Goal: Find specific page/section: Find specific page/section

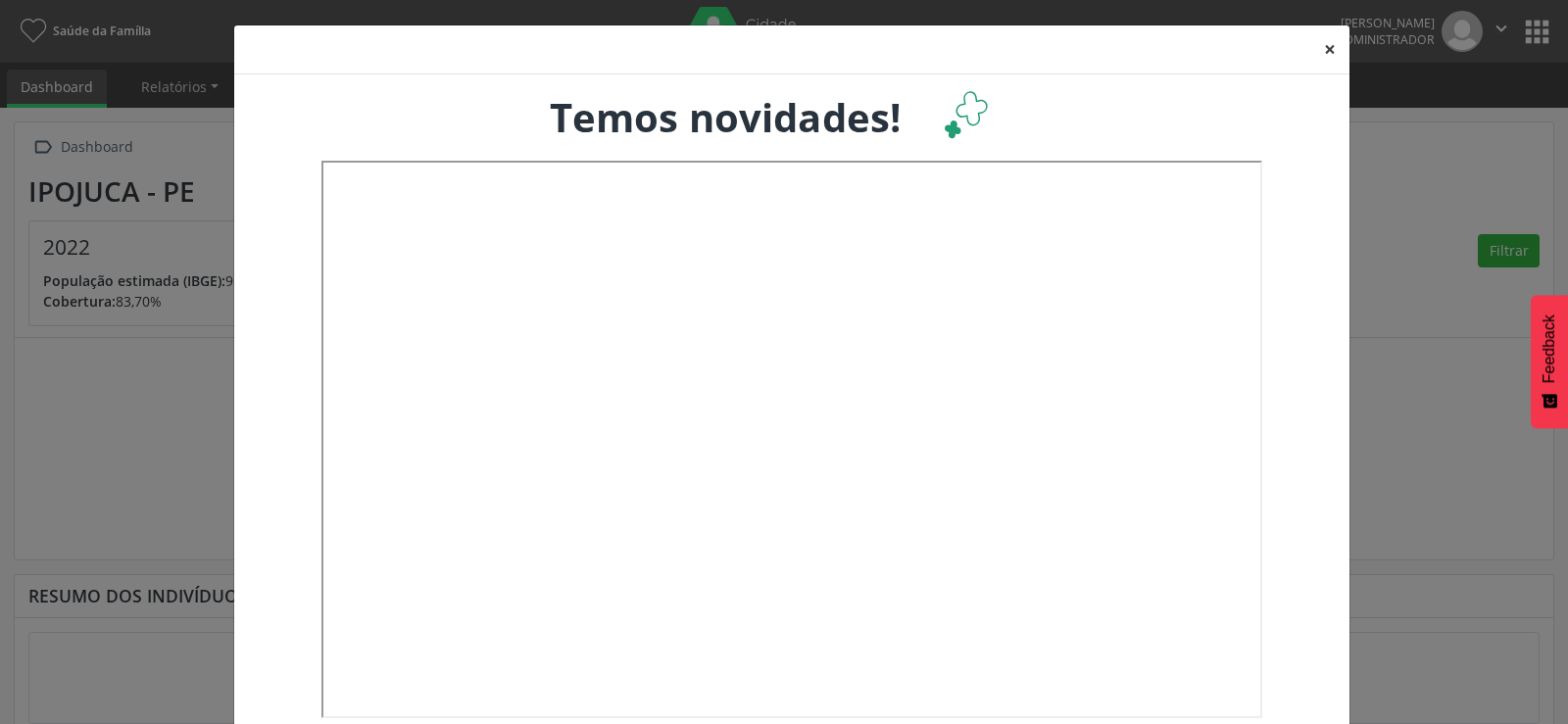
click at [1320, 39] on button "×" at bounding box center [1329, 50] width 39 height 48
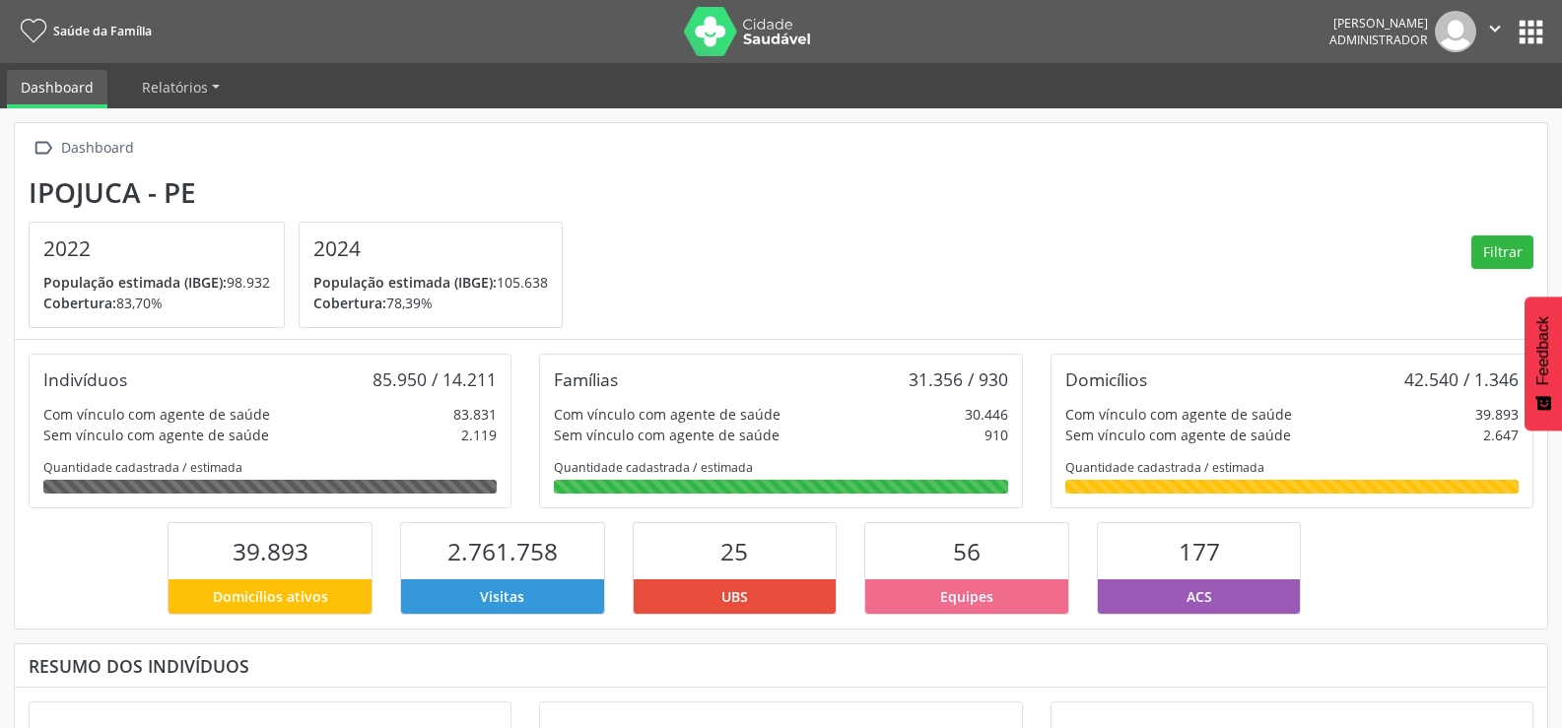
click at [1534, 31] on button "apps" at bounding box center [1531, 32] width 35 height 35
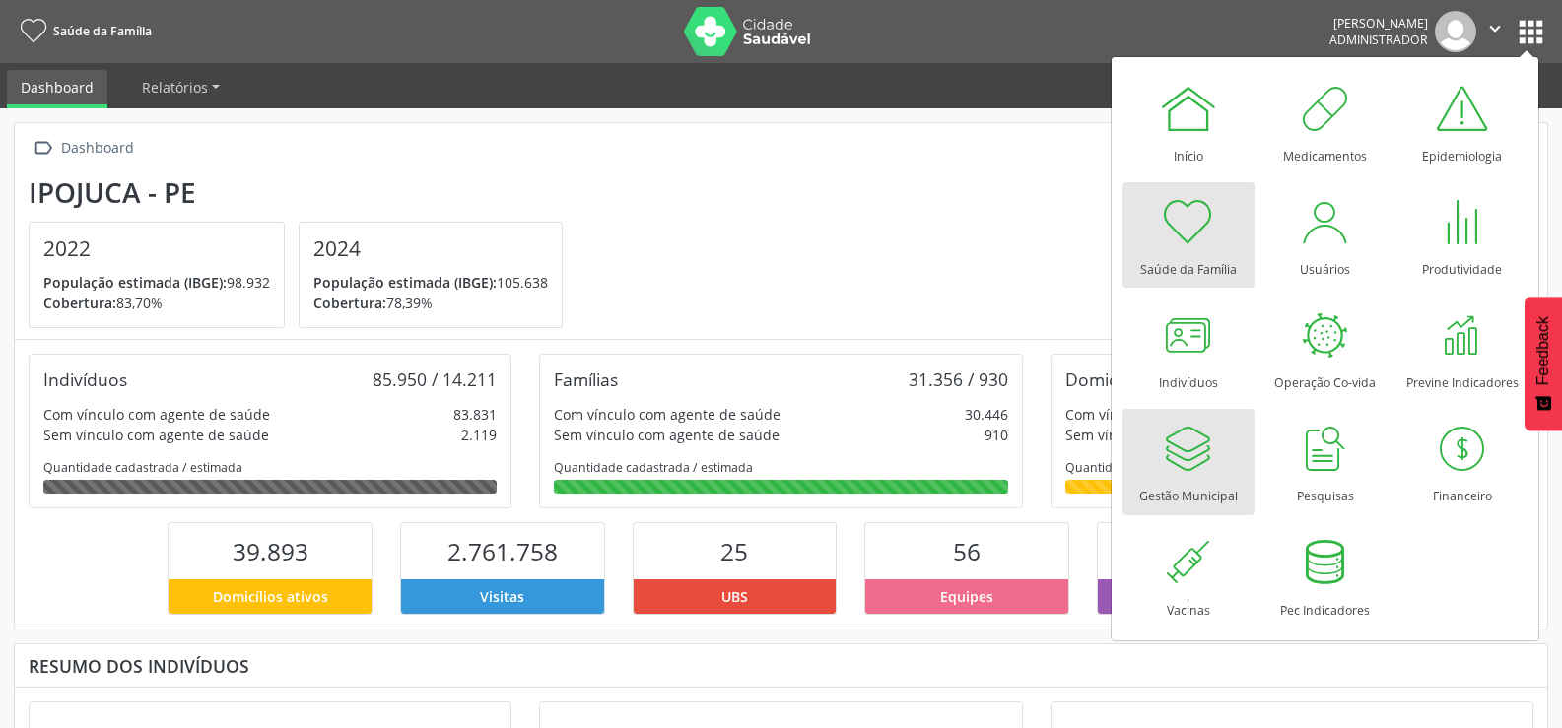
click at [1187, 460] on div at bounding box center [1188, 448] width 59 height 59
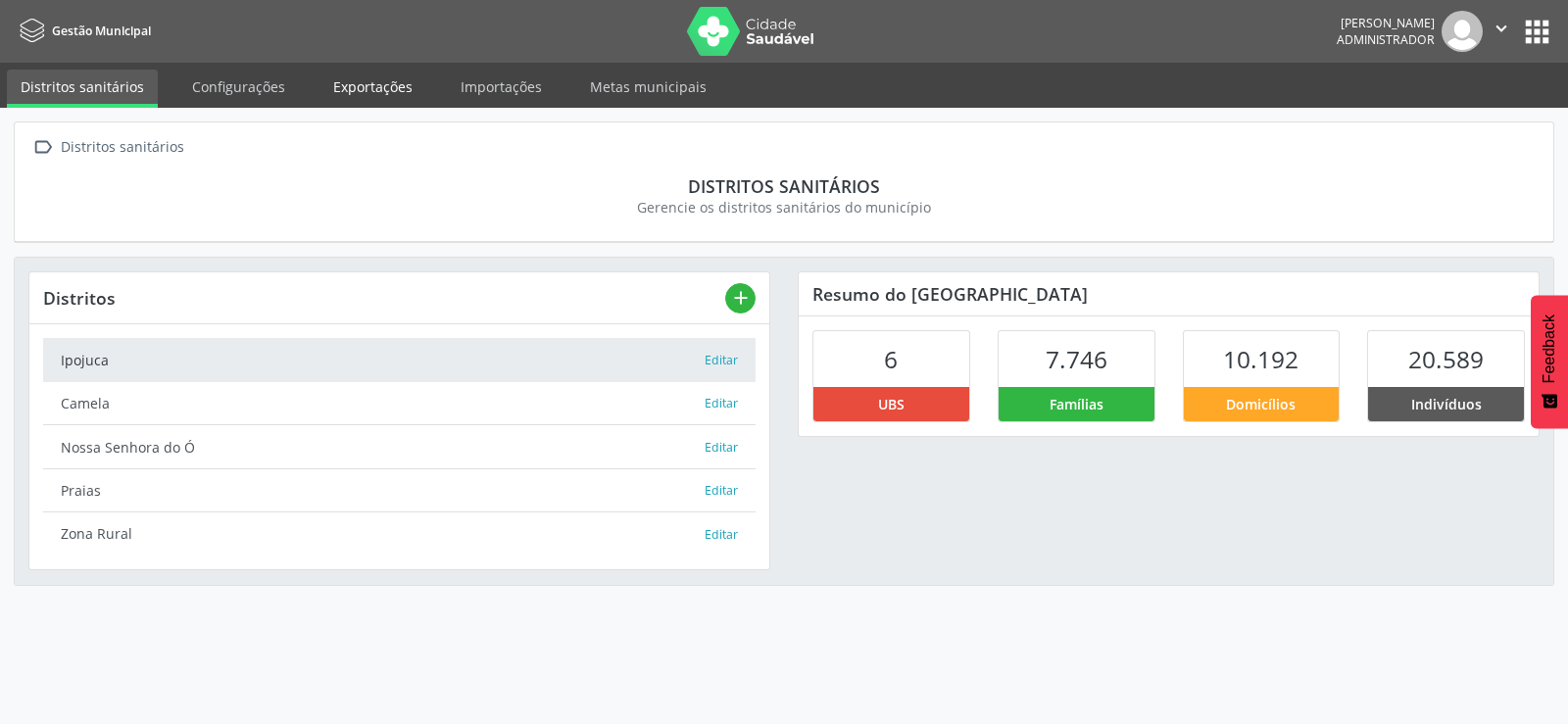
click at [376, 88] on link "Exportações" at bounding box center [372, 87] width 106 height 35
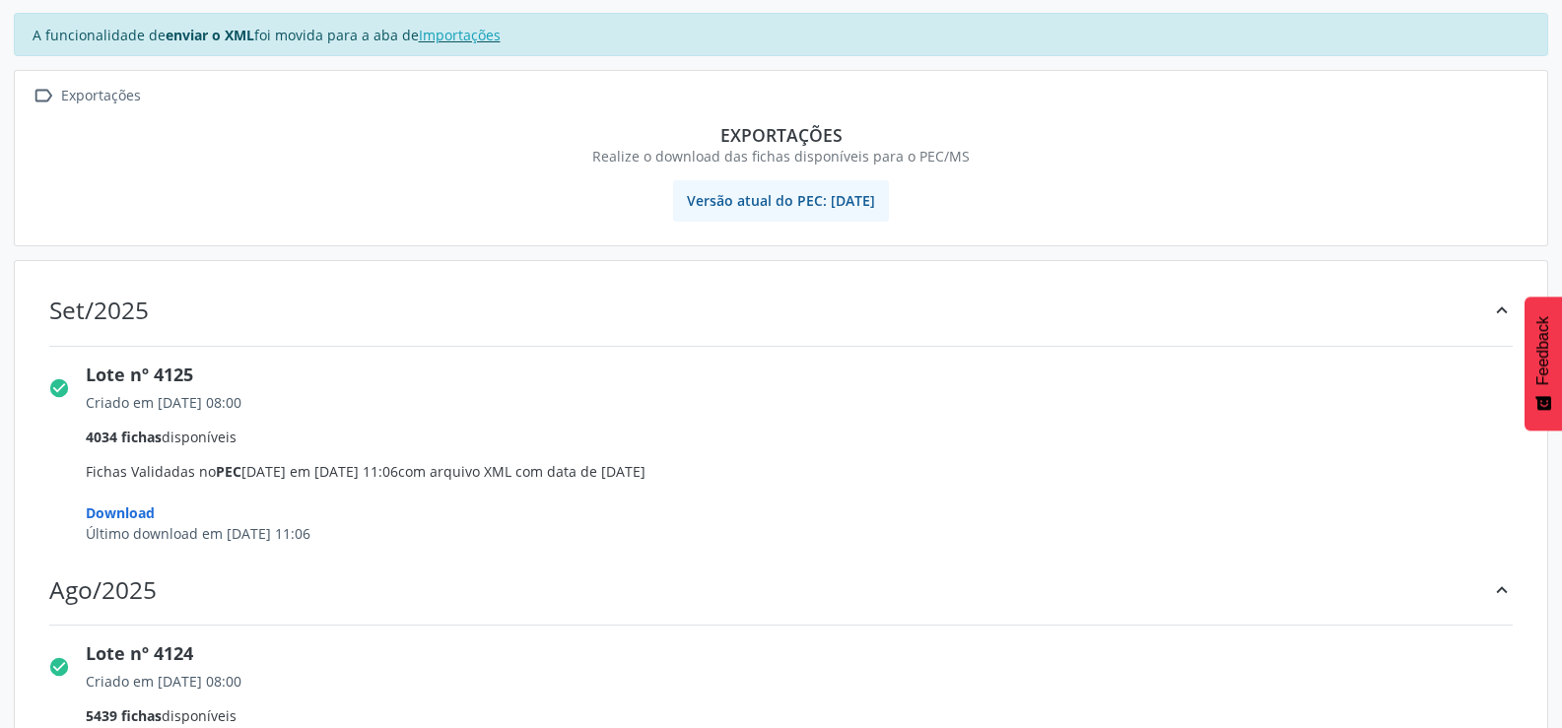
scroll to position [296, 0]
